Goal: Browse casually: Explore the website without a specific task or goal

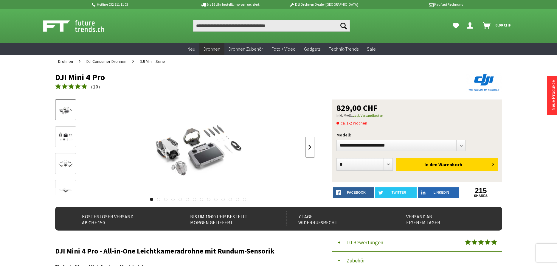
click at [309, 147] on link at bounding box center [310, 147] width 9 height 21
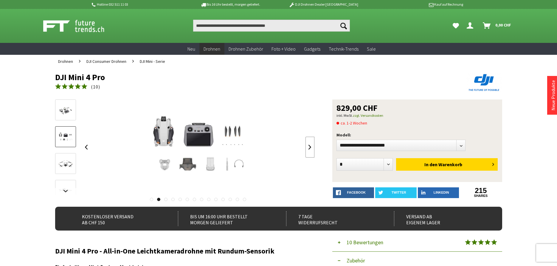
click at [309, 147] on link at bounding box center [310, 147] width 9 height 21
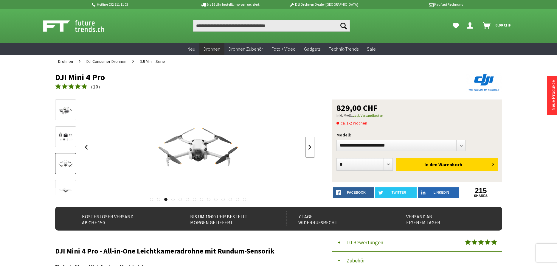
click at [309, 147] on link at bounding box center [310, 147] width 9 height 21
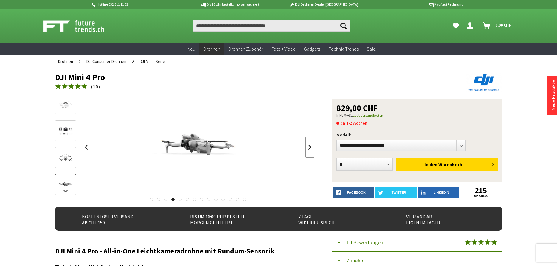
click at [309, 147] on link at bounding box center [310, 147] width 9 height 21
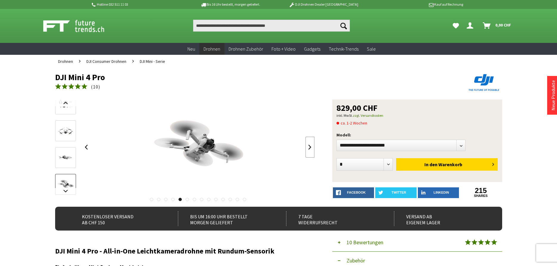
click at [309, 147] on link at bounding box center [310, 147] width 9 height 21
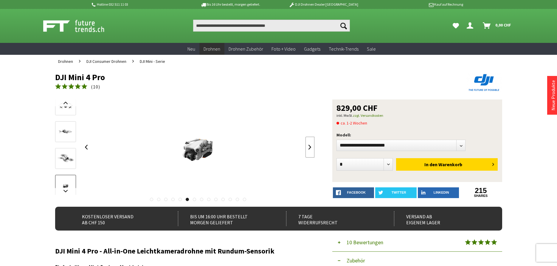
click at [309, 147] on link at bounding box center [310, 147] width 9 height 21
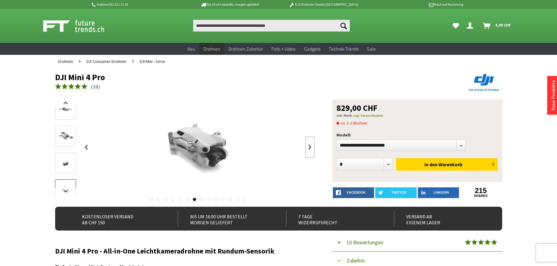
click at [309, 147] on link at bounding box center [310, 147] width 9 height 21
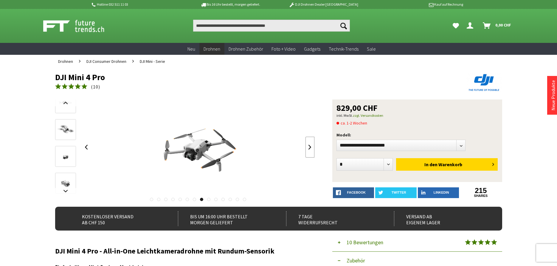
click at [309, 147] on link at bounding box center [310, 147] width 9 height 21
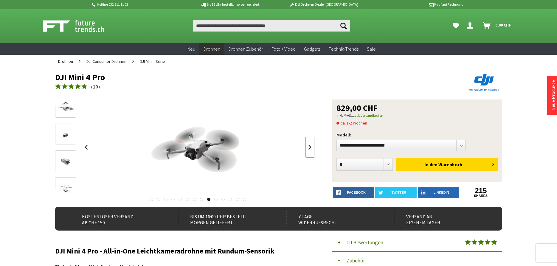
click at [309, 147] on link at bounding box center [310, 147] width 9 height 21
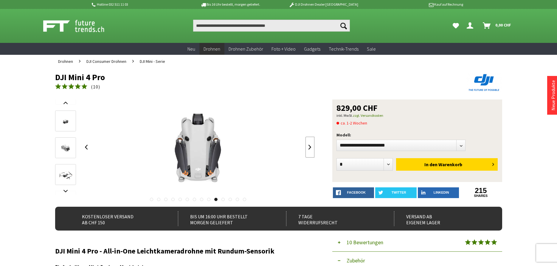
click at [309, 147] on link at bounding box center [310, 147] width 9 height 21
